Goal: Information Seeking & Learning: Learn about a topic

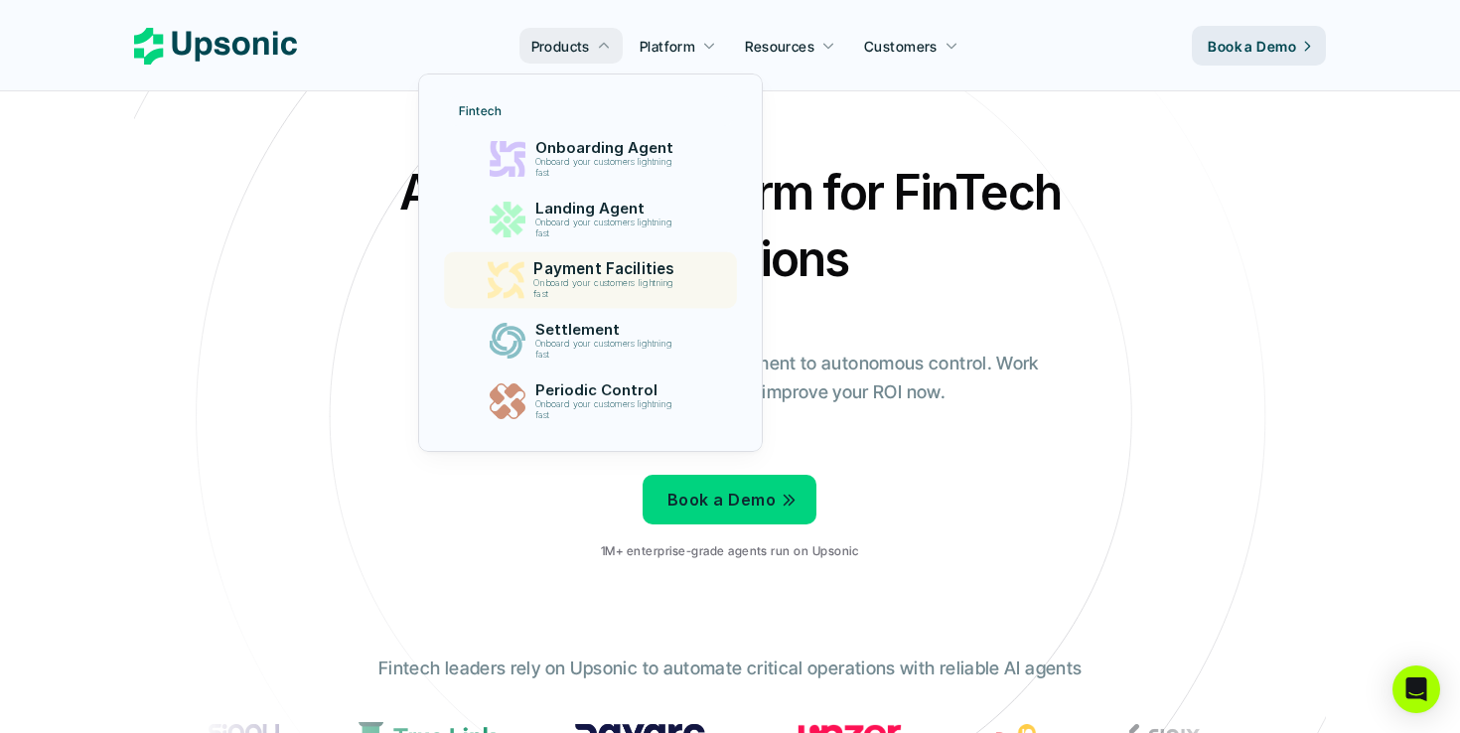
click at [636, 267] on p "Payment Facilities" at bounding box center [608, 269] width 150 height 18
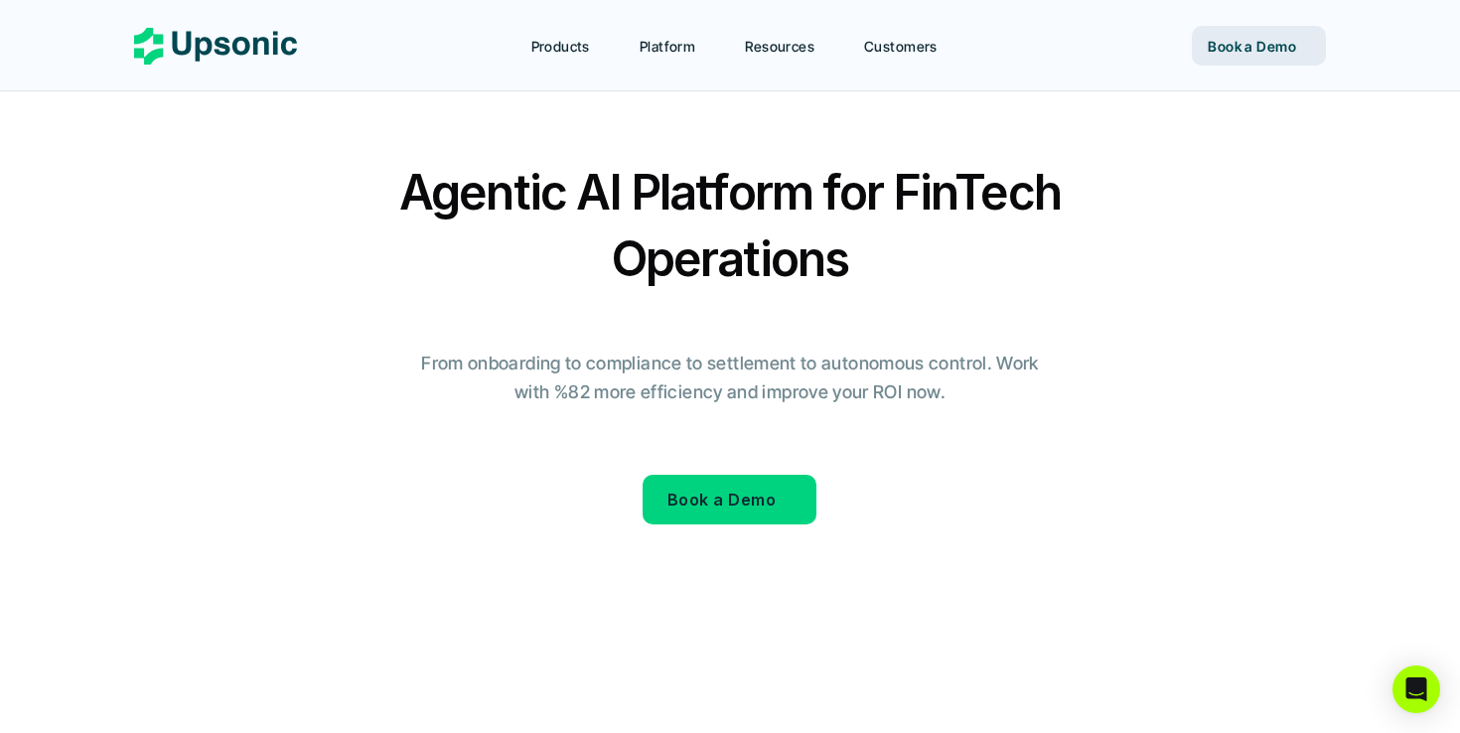
click at [579, 43] on p "Products" at bounding box center [560, 46] width 59 height 21
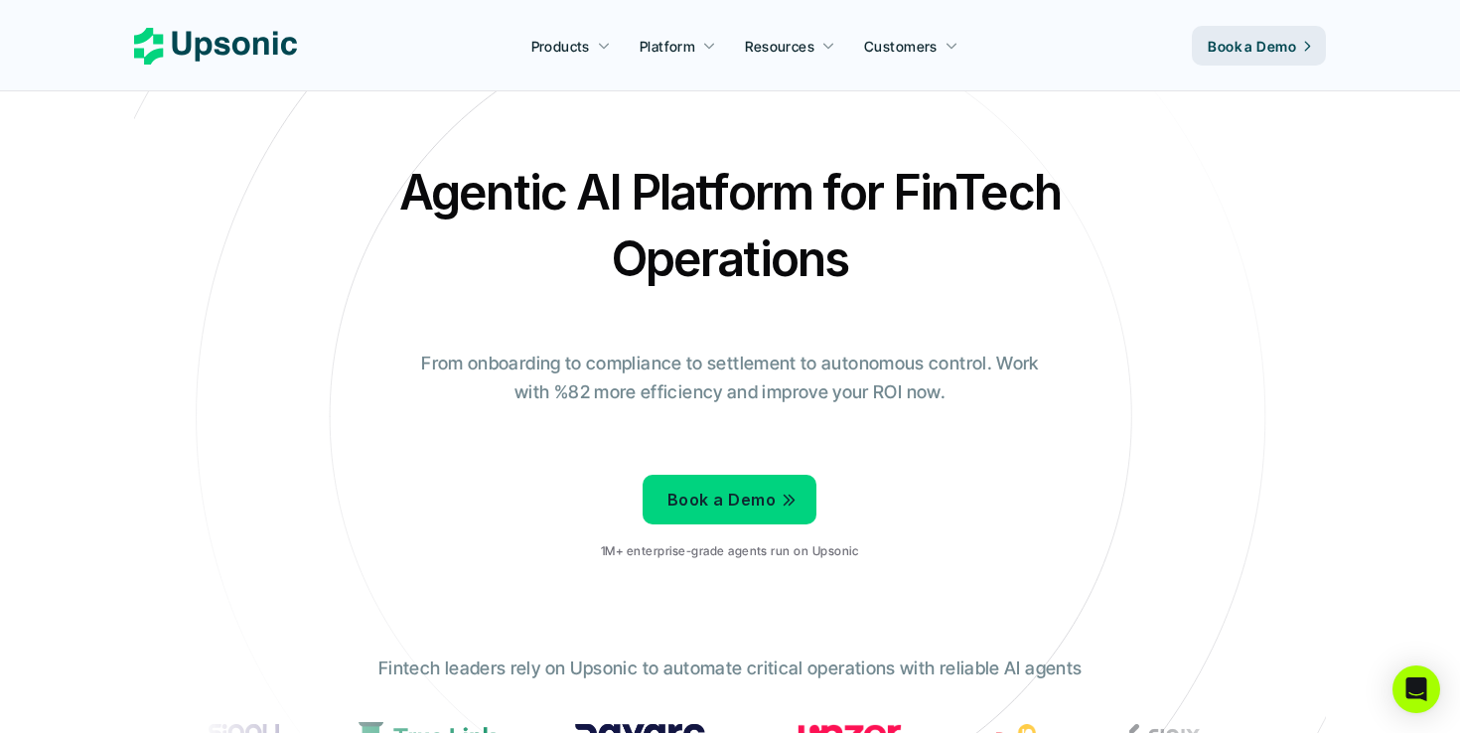
click at [587, 42] on p "Products" at bounding box center [560, 46] width 59 height 21
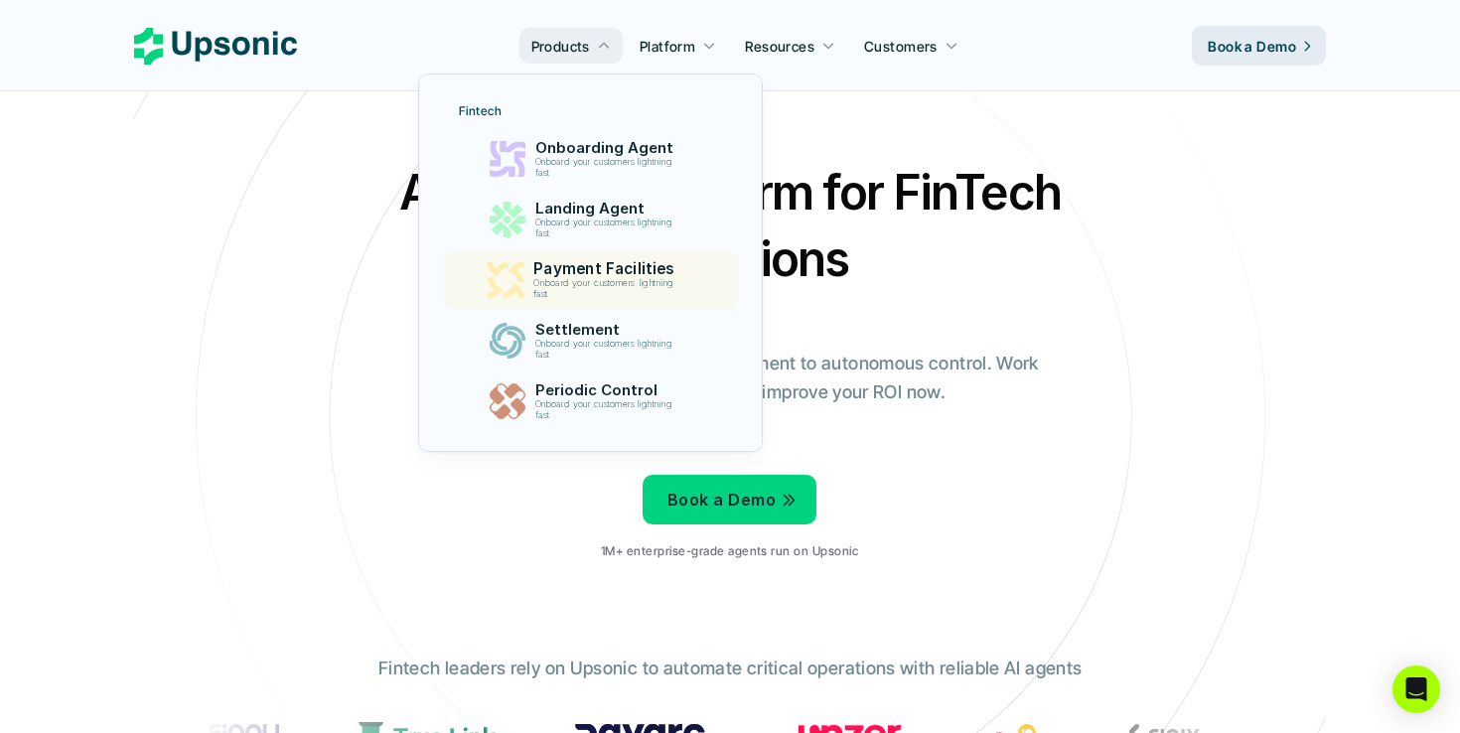
click at [567, 270] on p "Payment Facilities" at bounding box center [608, 269] width 150 height 18
